Goal: Navigation & Orientation: Go to known website

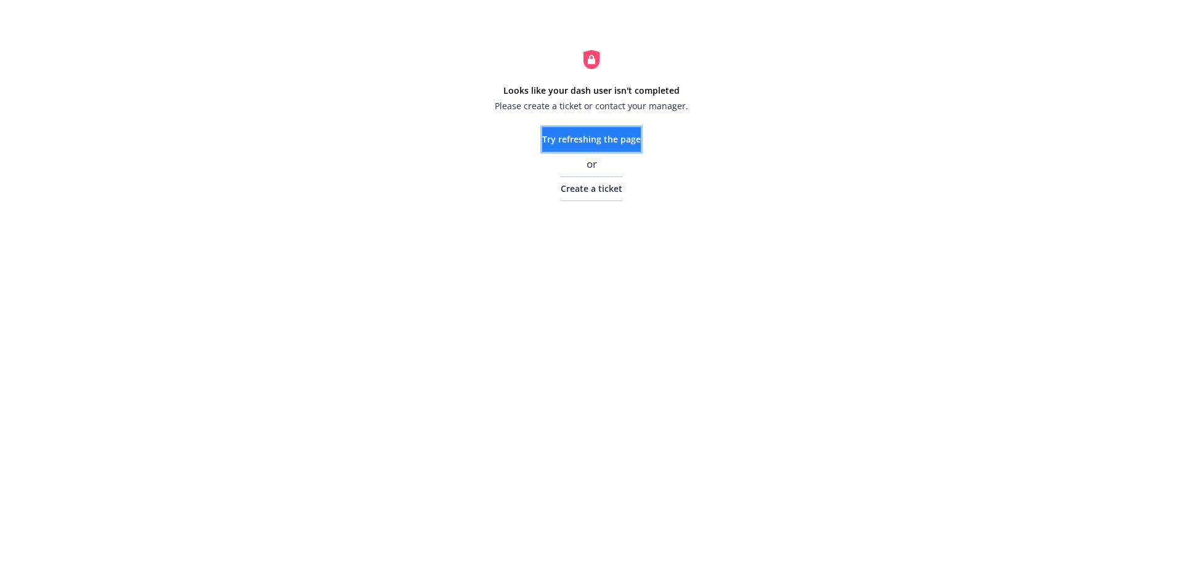
click at [608, 136] on span "Try refreshing the page" at bounding box center [591, 139] width 99 height 12
